Goal: Task Accomplishment & Management: Complete application form

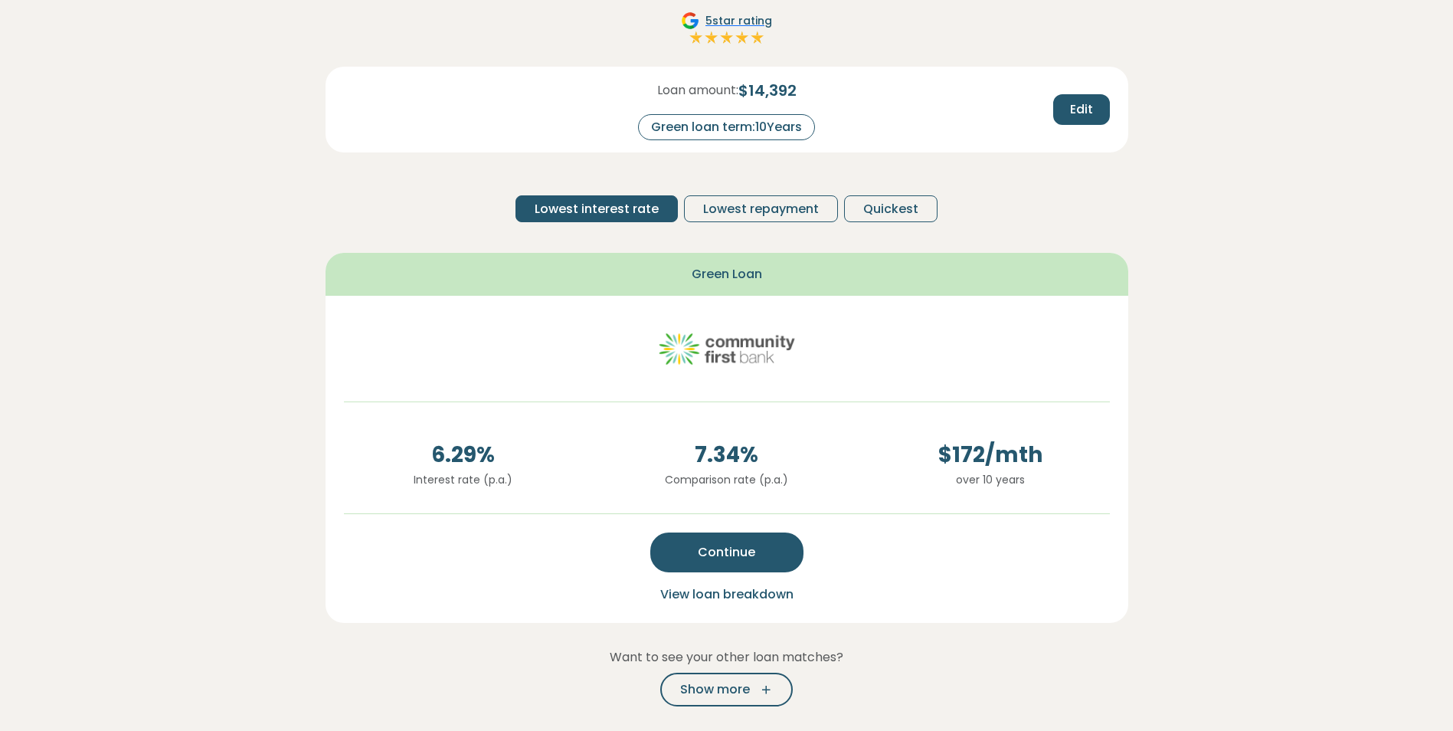
scroll to position [153, 0]
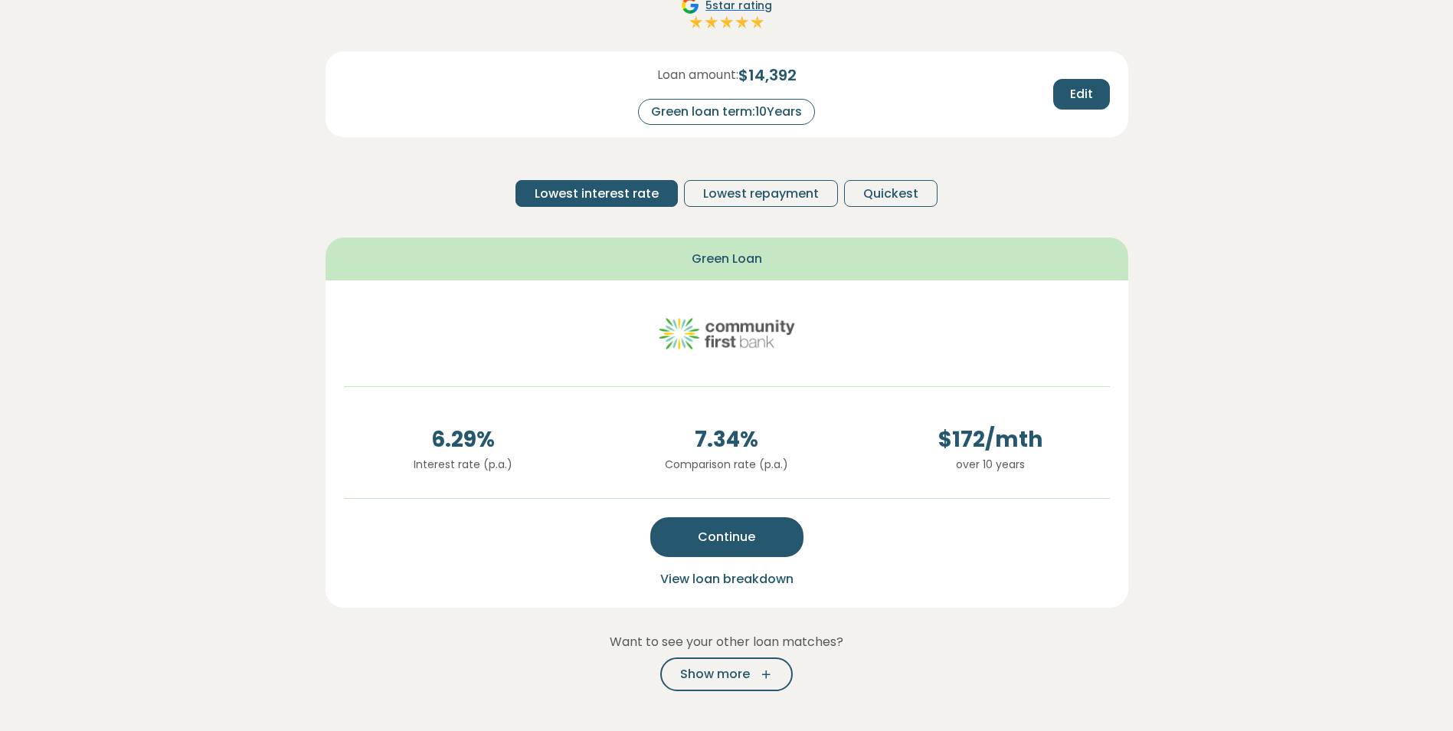
click at [725, 537] on span "Continue" at bounding box center [726, 537] width 57 height 18
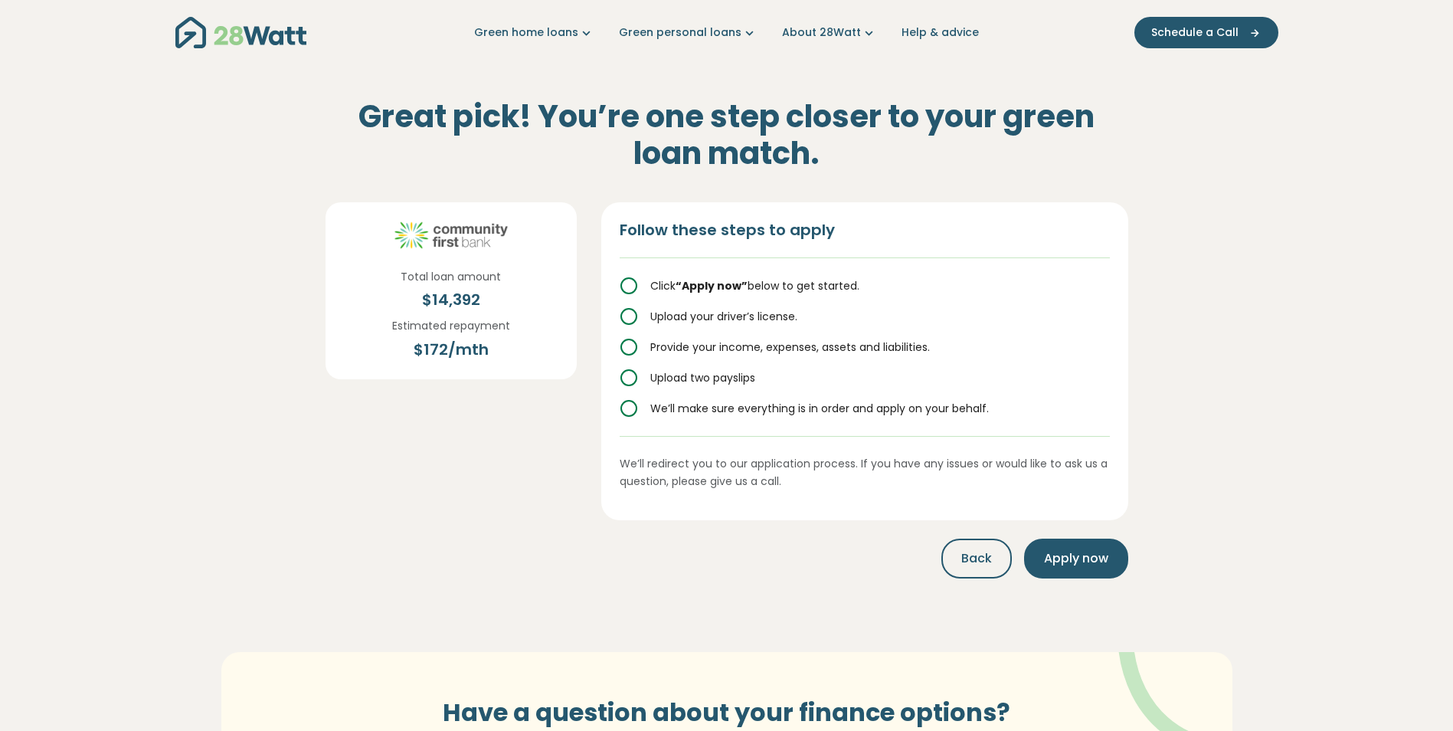
scroll to position [0, 0]
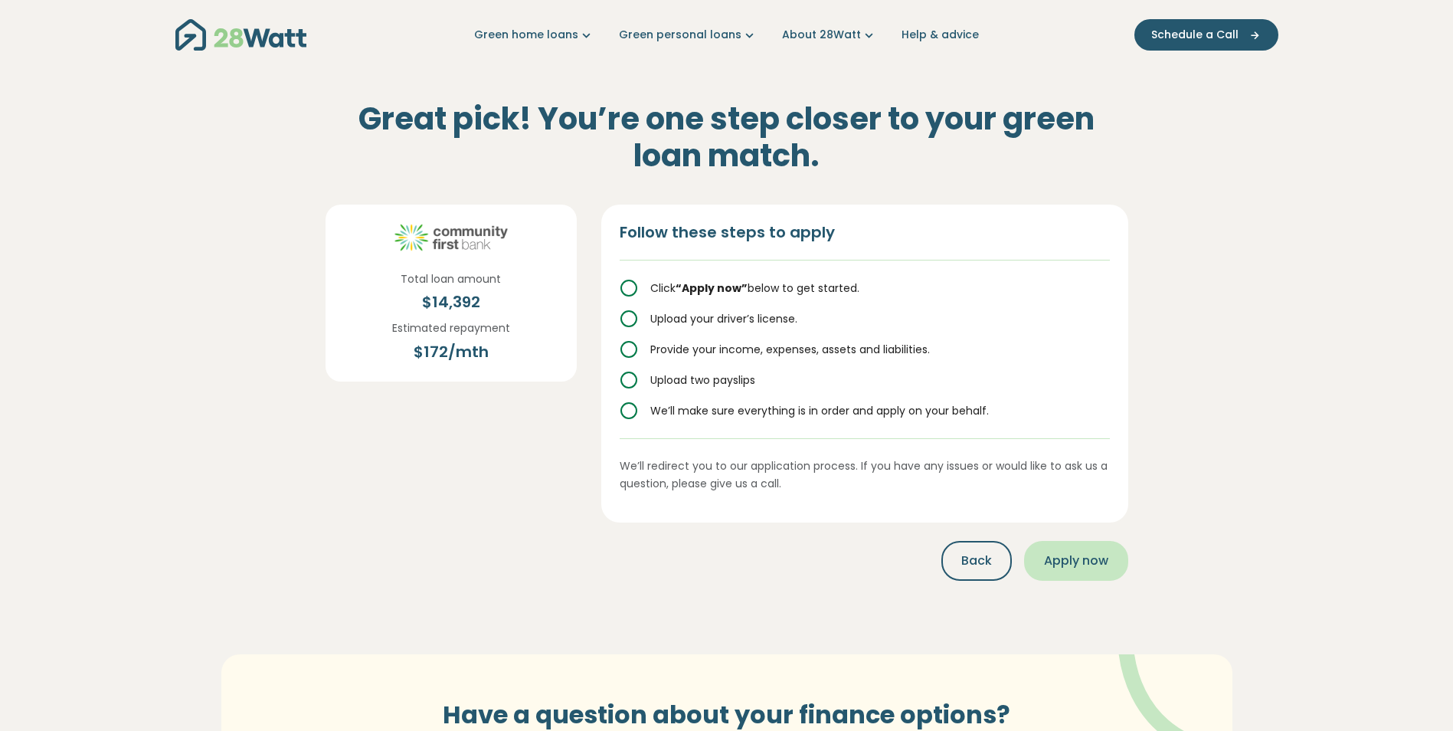
click at [1094, 555] on span "Apply now" at bounding box center [1076, 561] width 64 height 18
